Goal: Check status: Check status

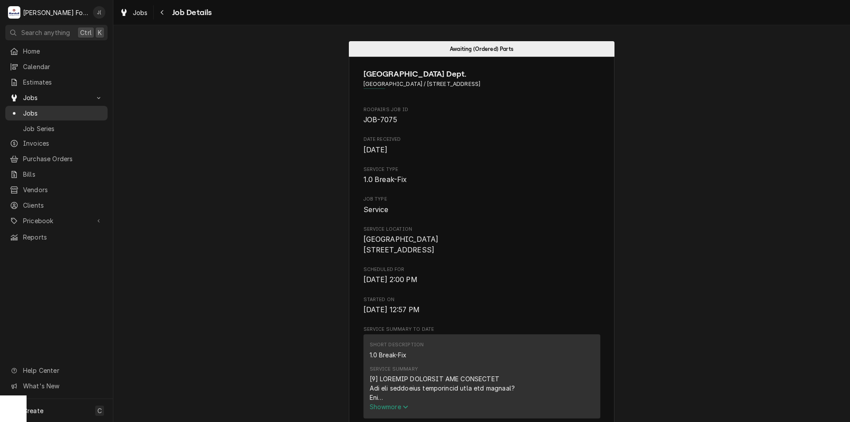
click at [68, 113] on span "Jobs" at bounding box center [63, 112] width 80 height 9
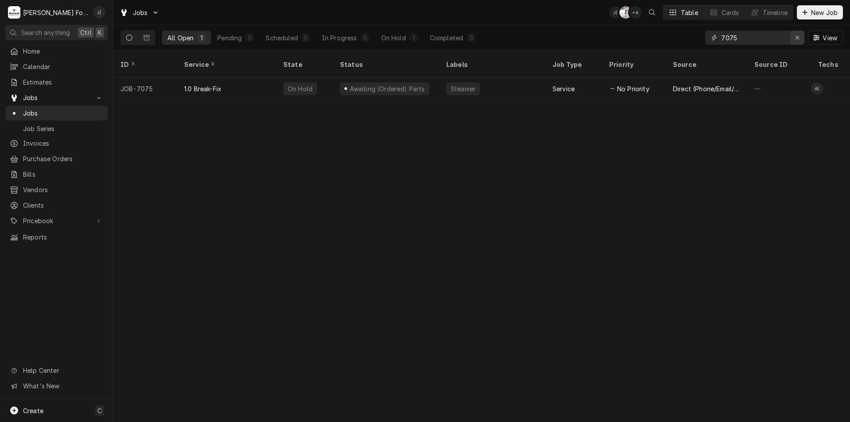
click at [797, 37] on icon "Erase input" at bounding box center [798, 38] width 4 height 4
click at [763, 45] on div "View" at bounding box center [774, 37] width 138 height 25
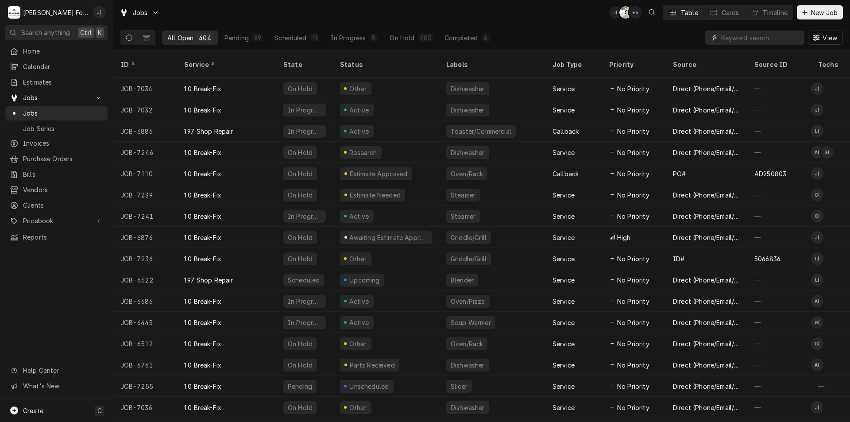
click at [755, 38] on input "Dynamic Content Wrapper" at bounding box center [760, 38] width 79 height 14
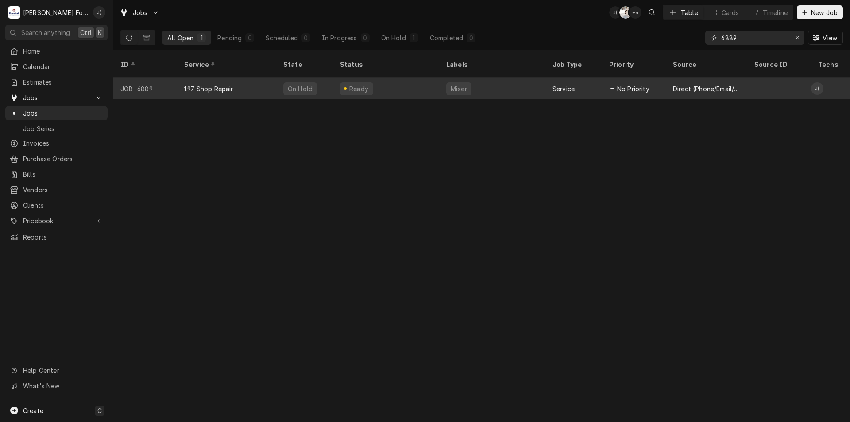
type input "6889"
click at [230, 82] on div "1.97 Shop Repair" at bounding box center [226, 88] width 99 height 21
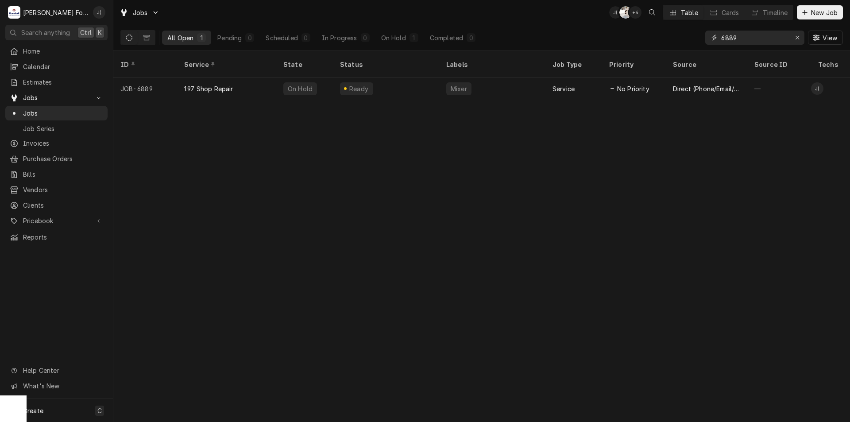
click at [736, 42] on input "6889" at bounding box center [754, 38] width 66 height 14
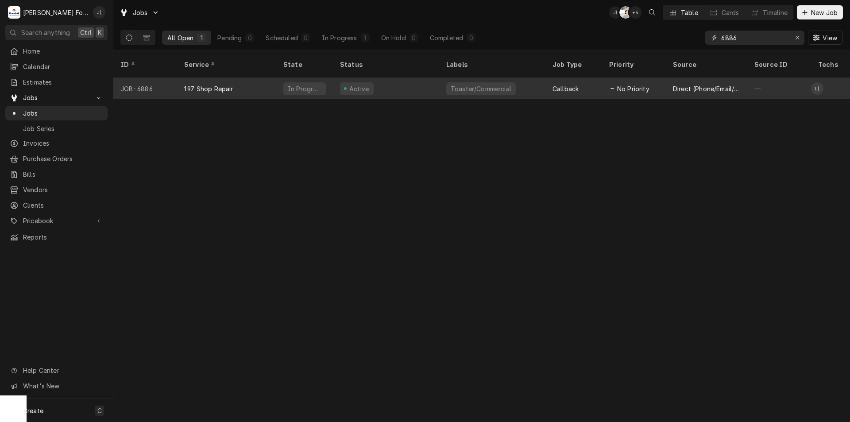
type input "6886"
click at [383, 83] on div "Active" at bounding box center [386, 88] width 106 height 21
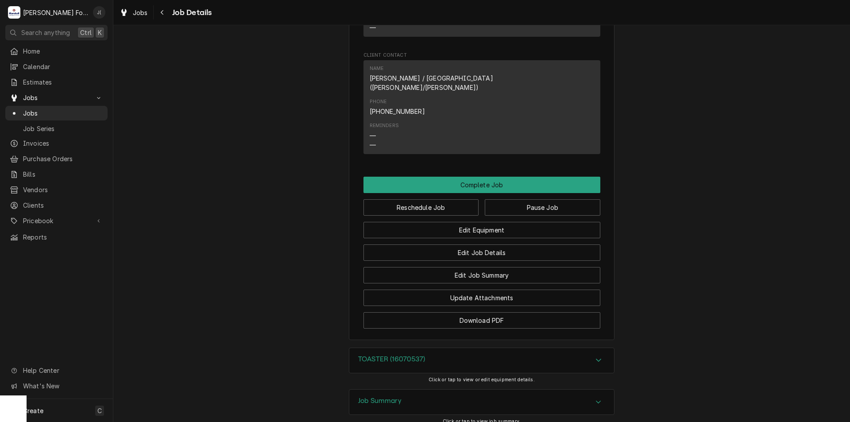
scroll to position [949, 0]
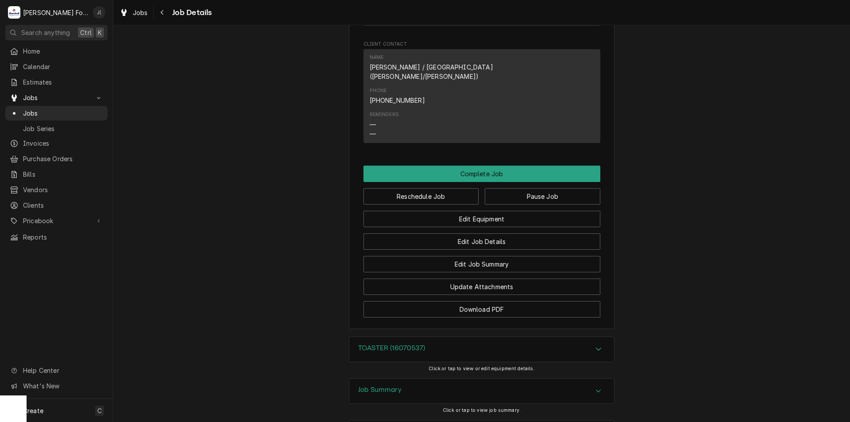
click at [389, 386] on h3 "Job Summary" at bounding box center [379, 390] width 43 height 8
click at [399, 337] on div "TOASTER (16070537)" at bounding box center [481, 349] width 265 height 25
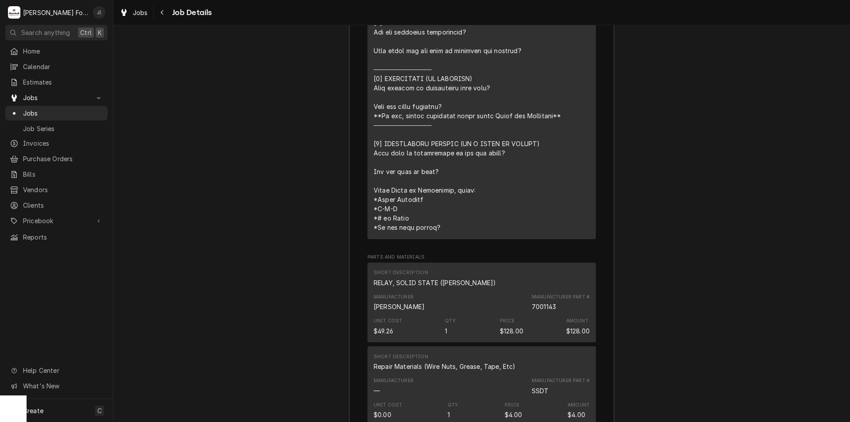
scroll to position [1835, 0]
